Goal: Check status: Check status

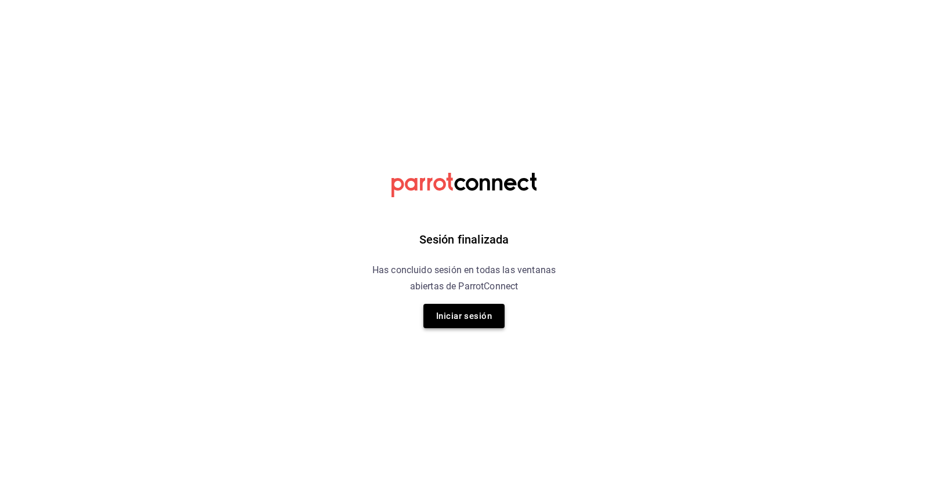
click at [459, 320] on button "Iniciar sesión" at bounding box center [463, 316] width 81 height 24
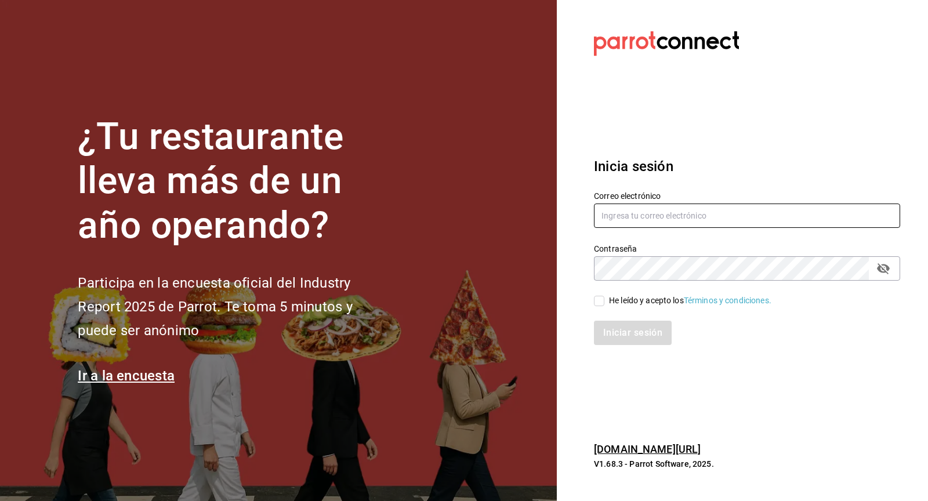
type input "[EMAIL_ADDRESS][DOMAIN_NAME]"
click at [601, 299] on input "He leído y acepto los Términos y condiciones." at bounding box center [599, 301] width 10 height 10
checkbox input "true"
click at [617, 329] on button "Iniciar sesión" at bounding box center [633, 333] width 79 height 24
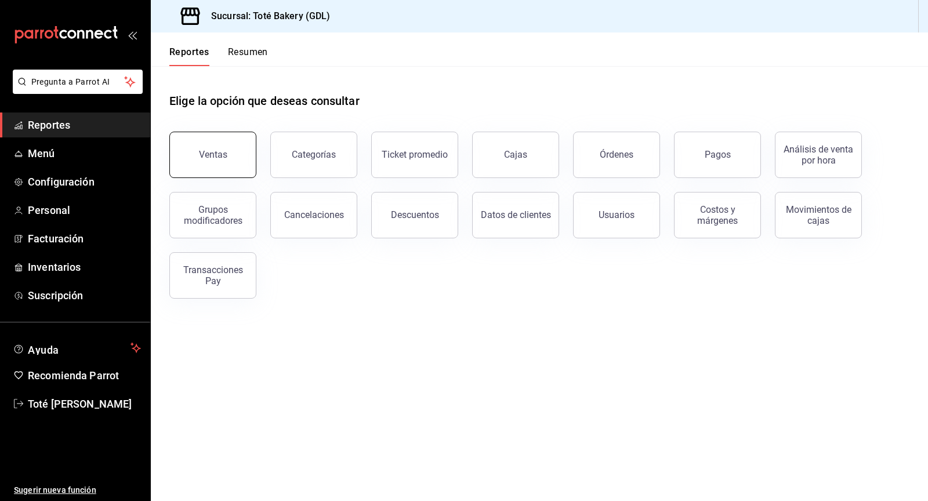
click at [239, 153] on button "Ventas" at bounding box center [212, 155] width 87 height 46
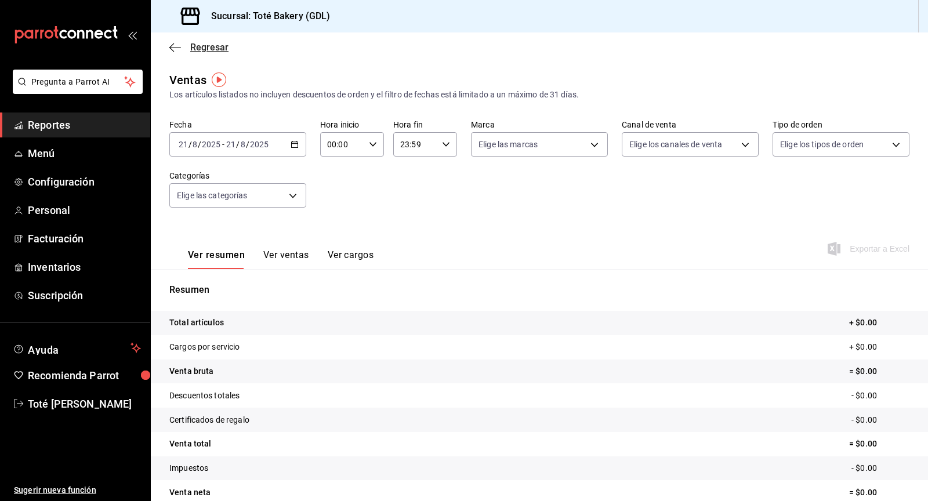
click at [175, 44] on icon "button" at bounding box center [175, 47] width 12 height 10
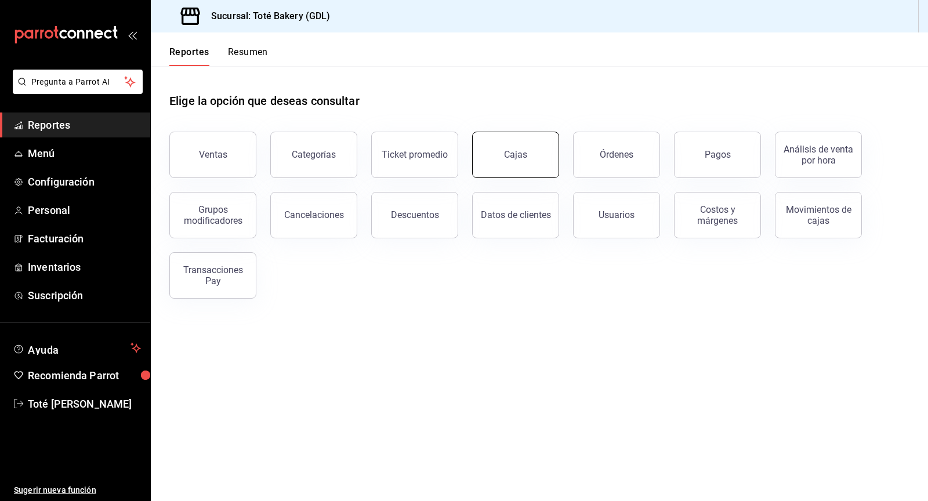
click at [515, 155] on div "Cajas" at bounding box center [515, 154] width 23 height 11
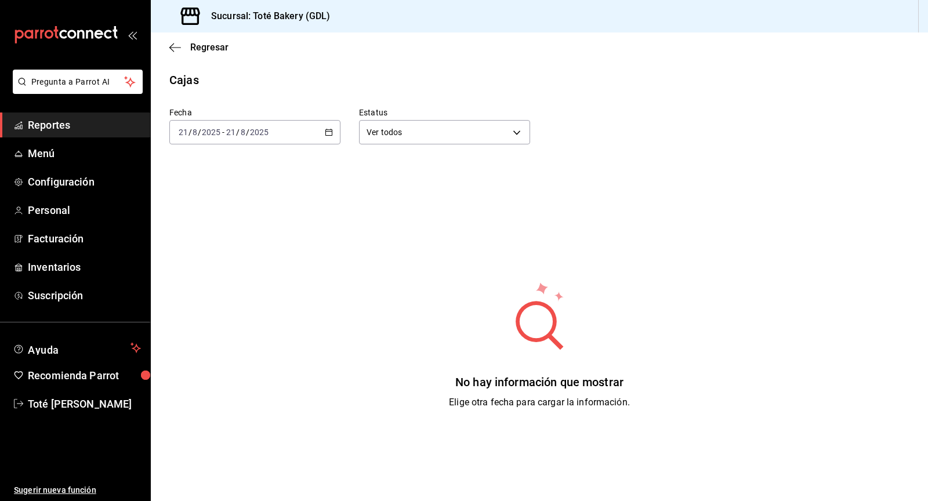
click at [329, 137] on div "2025-08-21 21 / 8 / 2025 - 2025-08-21 21 / 8 / 2025" at bounding box center [254, 132] width 171 height 24
click at [224, 197] on span "Ayer" at bounding box center [224, 193] width 90 height 12
